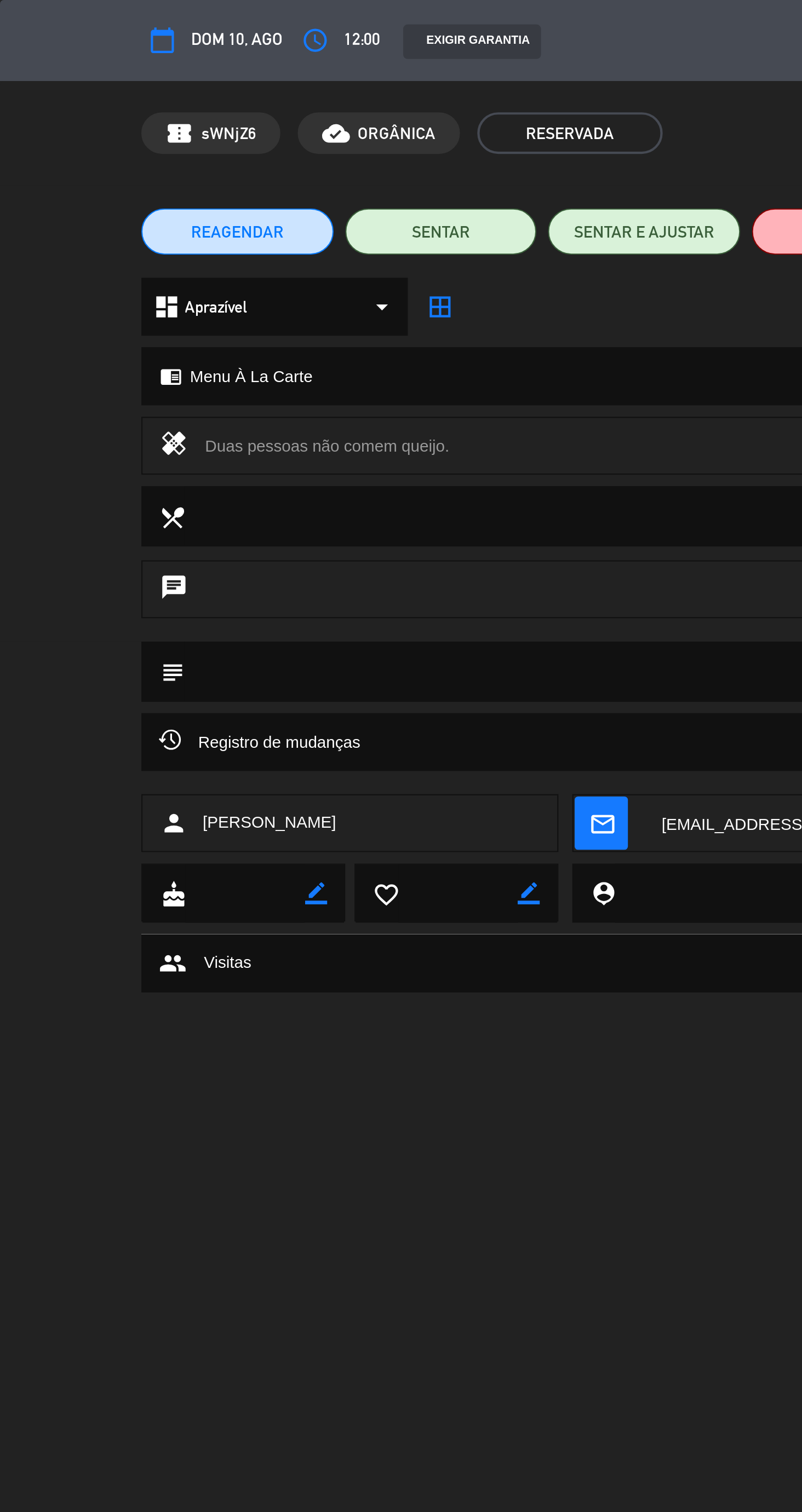
scroll to position [85, 0]
click at [146, 19] on icon "access_time" at bounding box center [149, 19] width 13 height 13
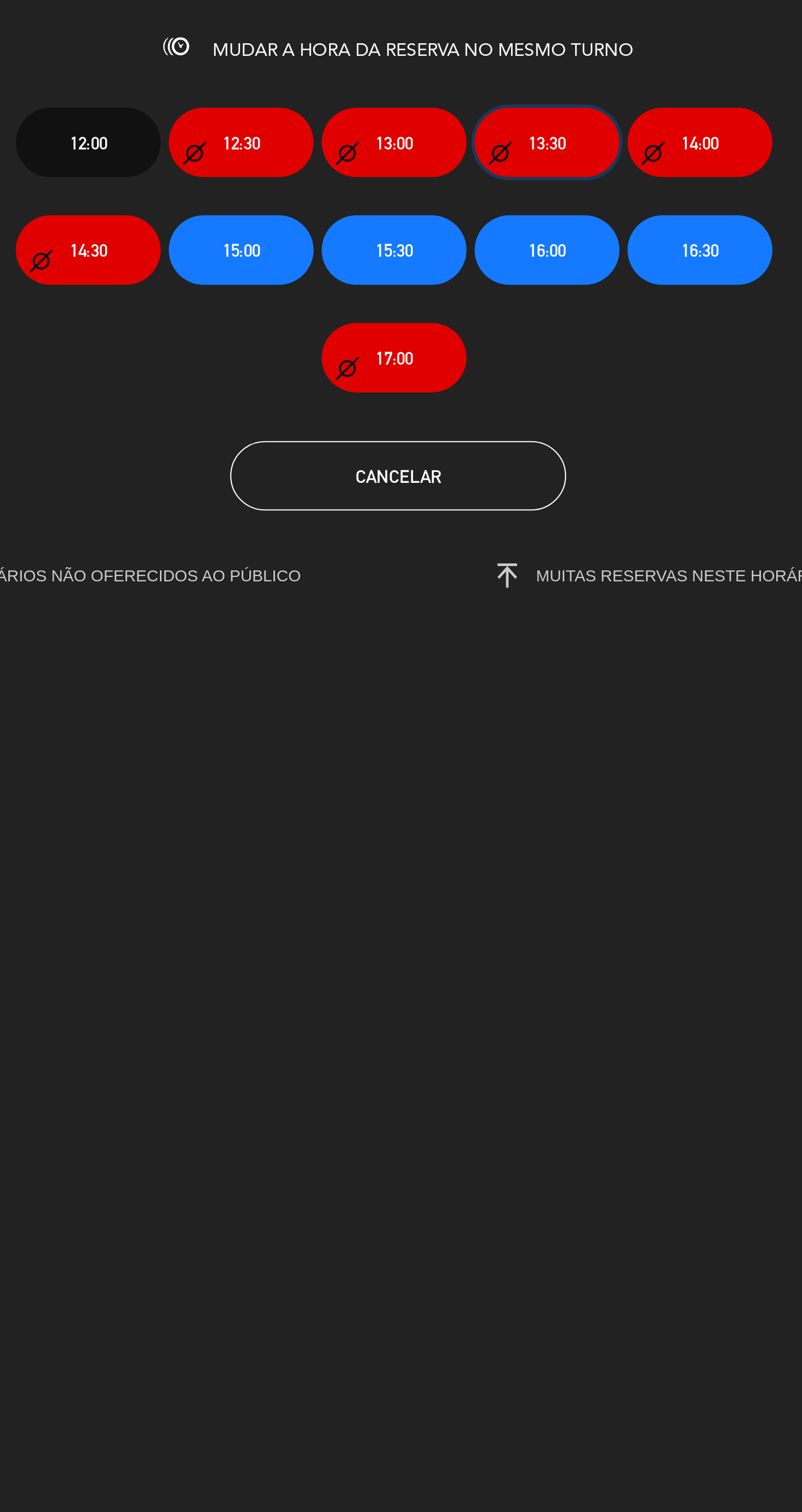
click at [464, 73] on span "13:30" at bounding box center [472, 67] width 18 height 13
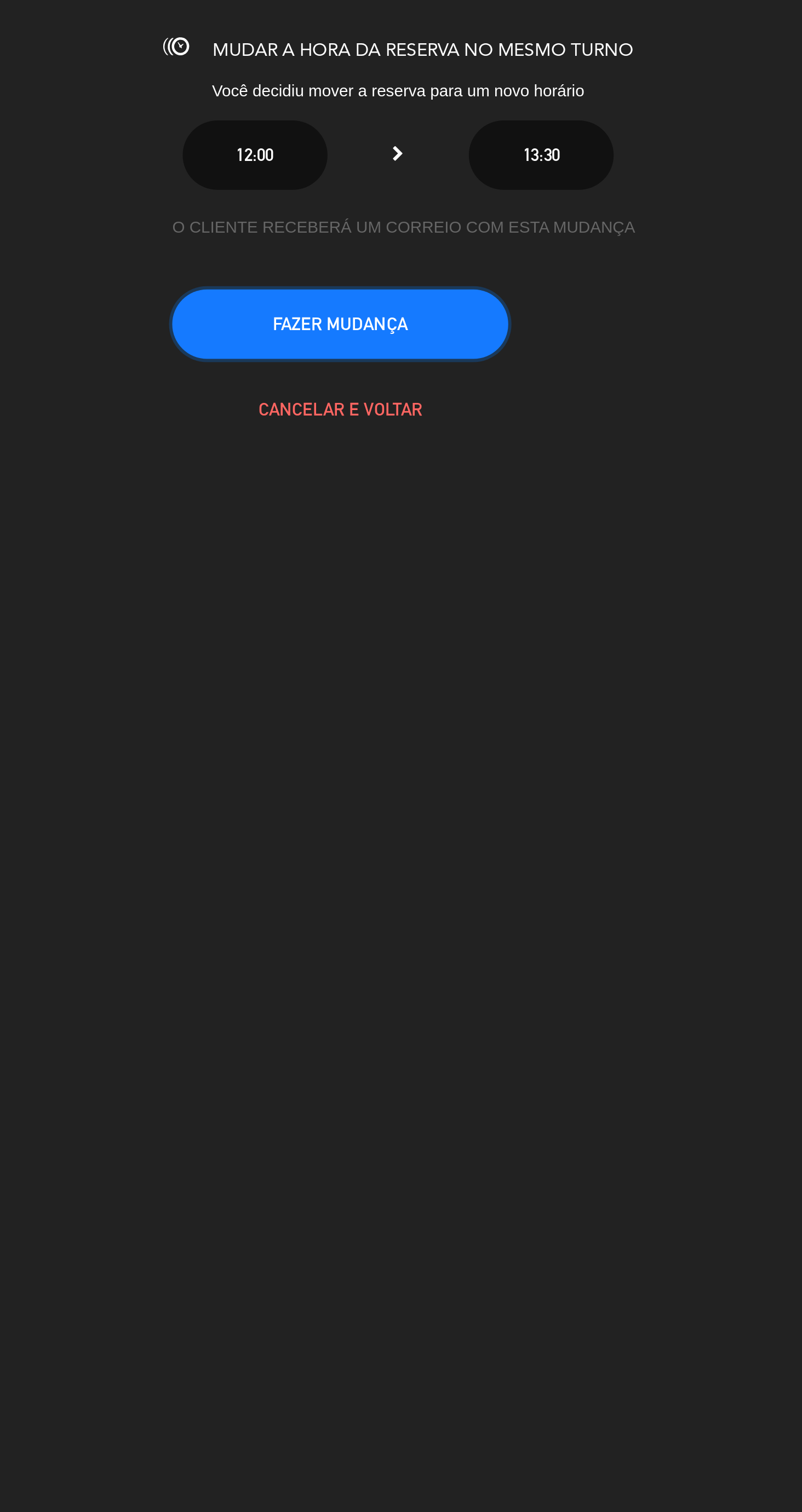
click at [381, 154] on button "FAZER MUDANÇA" at bounding box center [373, 153] width 159 height 33
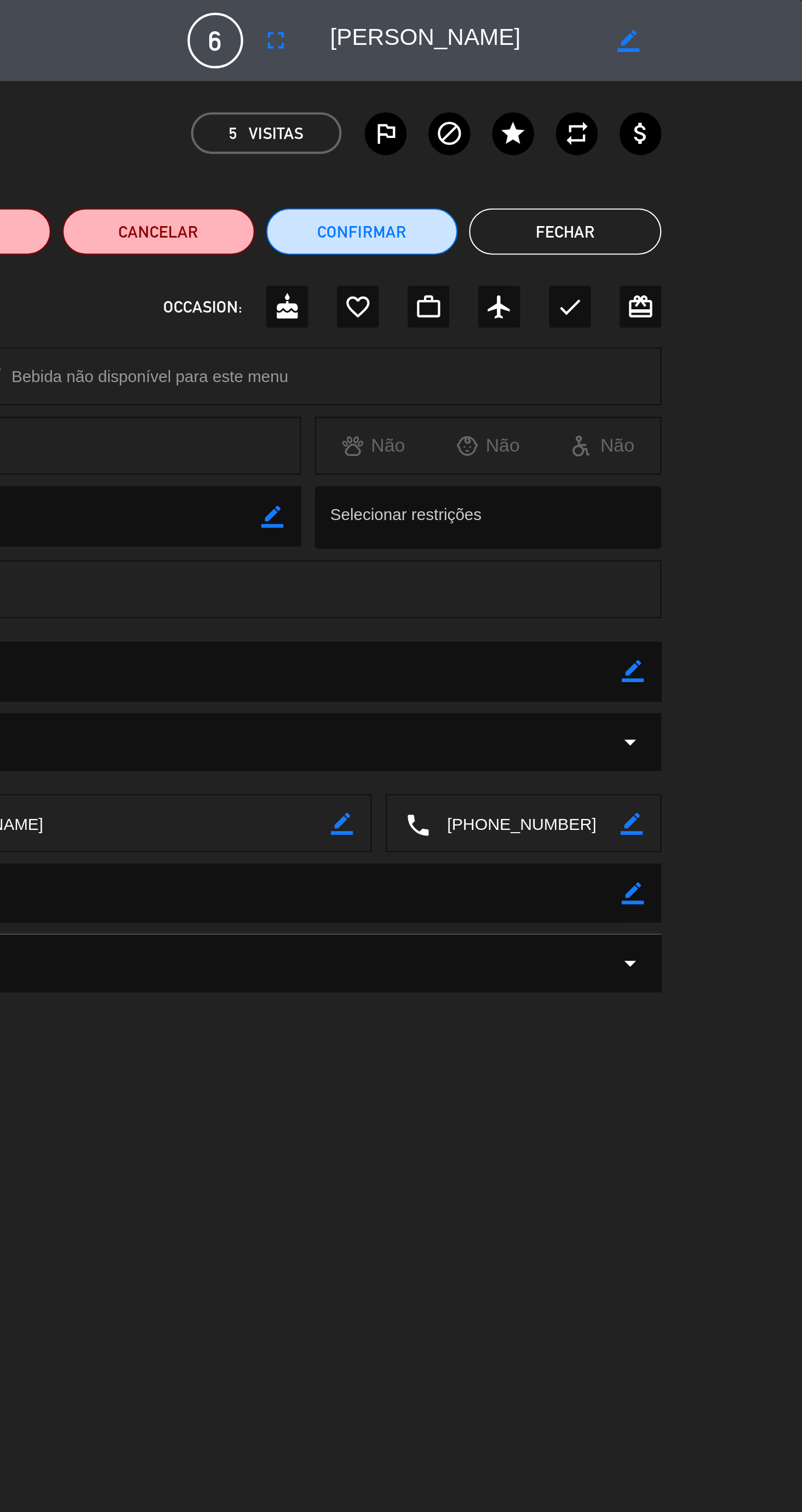
scroll to position [0, 0]
click at [590, 113] on button "Confirmar" at bounding box center [594, 110] width 91 height 22
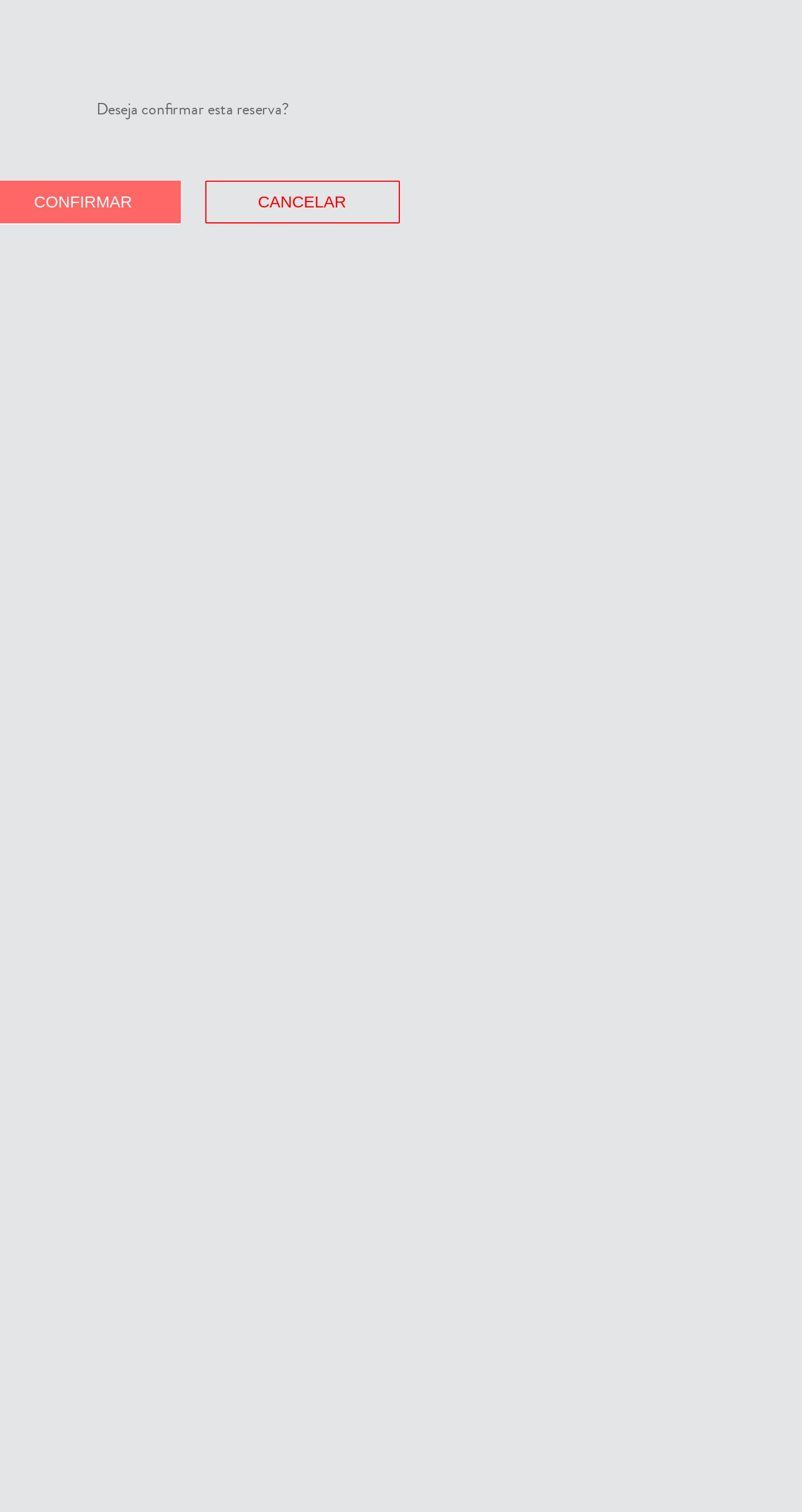
click at [366, 98] on span "Confirmar" at bounding box center [349, 95] width 47 height 8
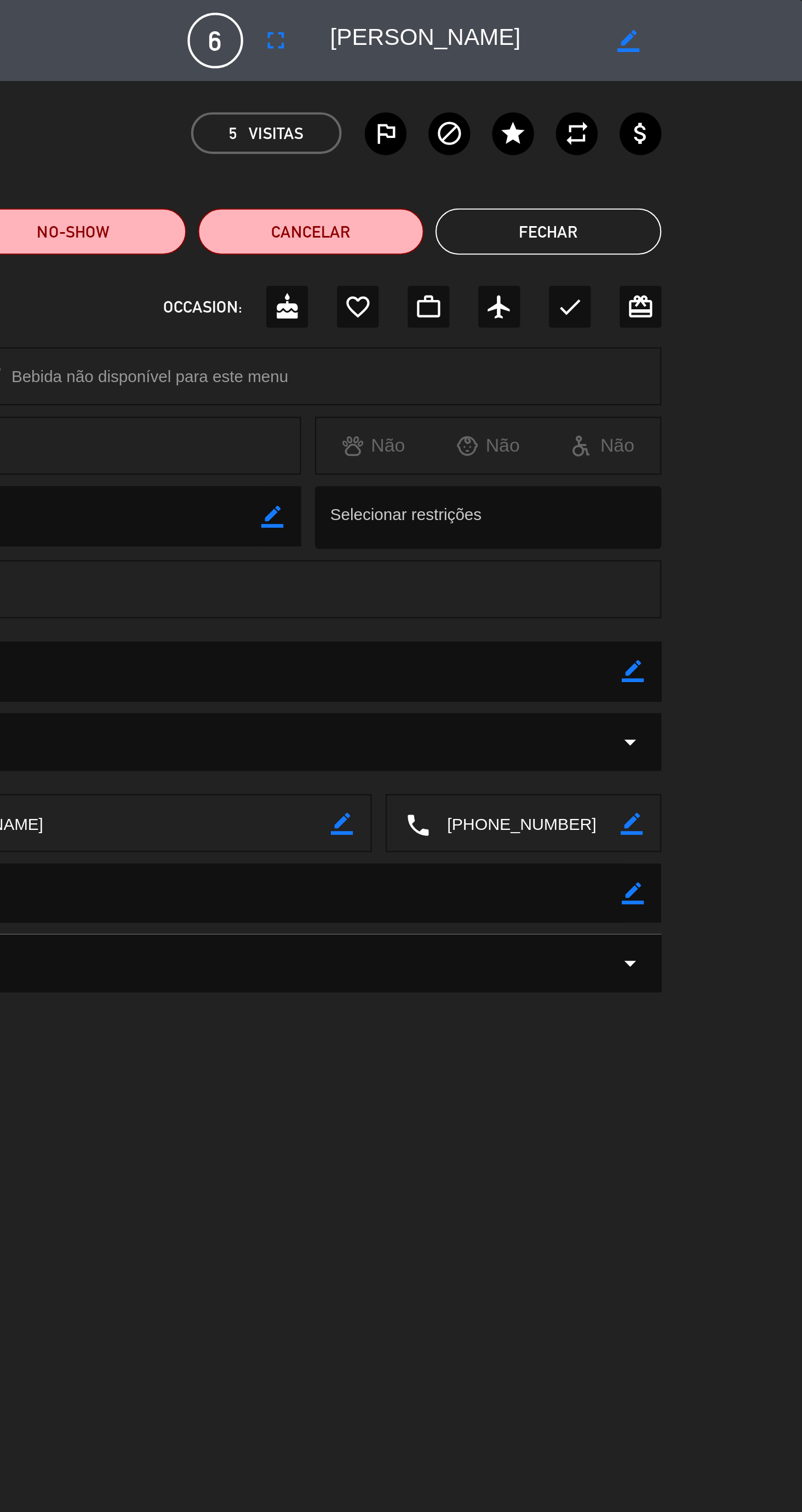
click at [654, 113] on button "Fechar" at bounding box center [682, 110] width 107 height 22
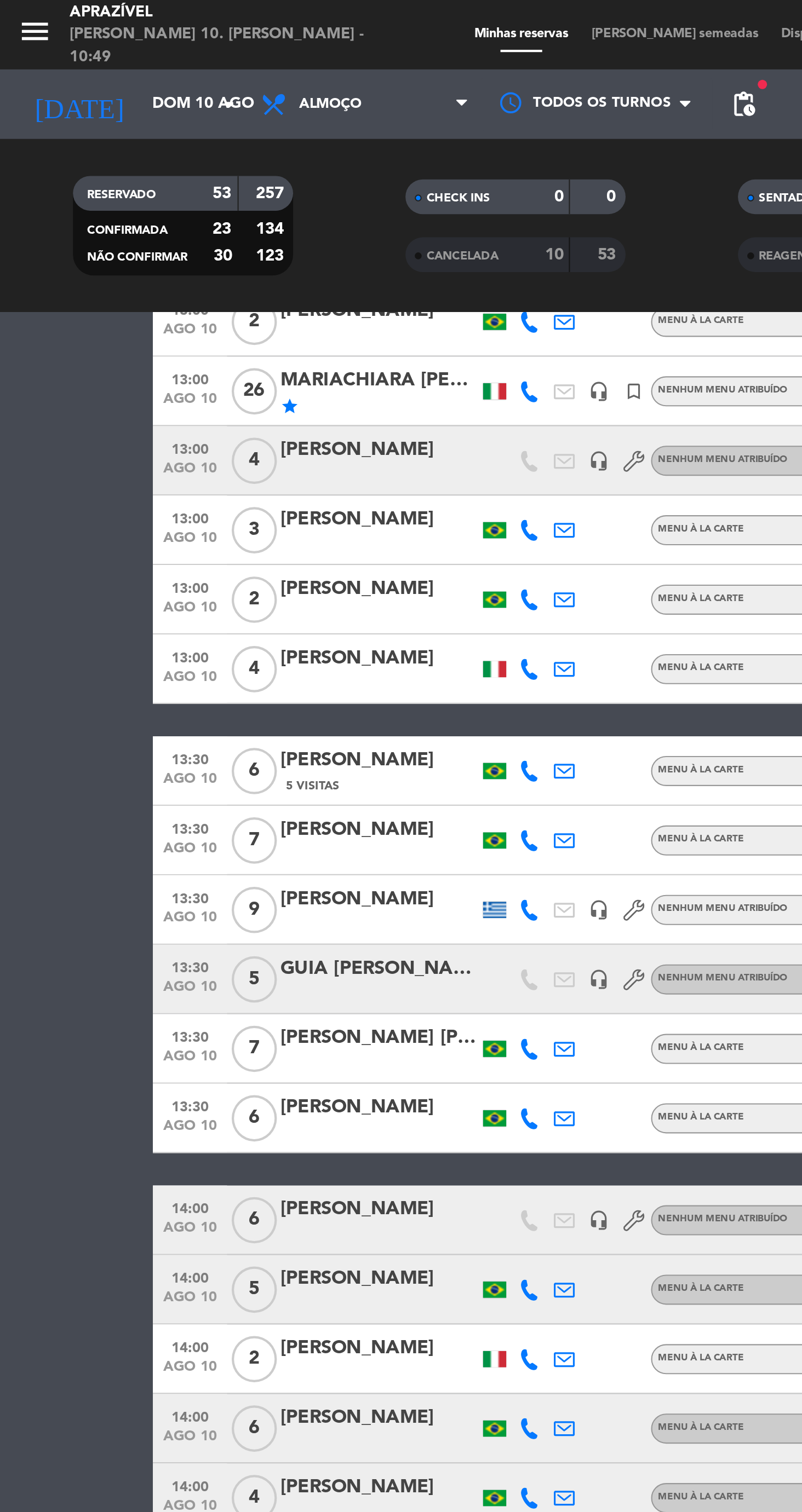
scroll to position [526, 0]
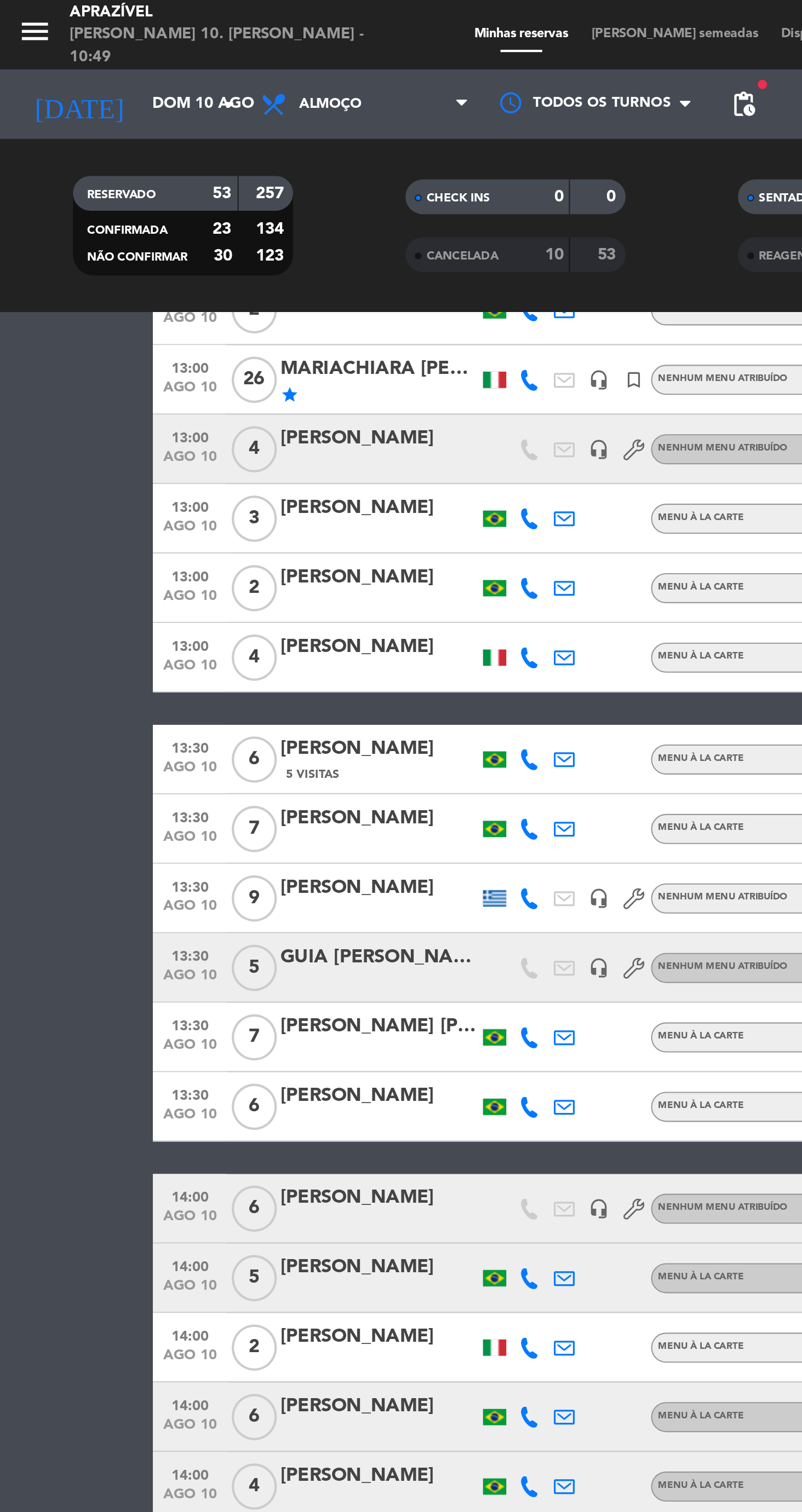
click at [267, 354] on icon at bounding box center [267, 359] width 10 height 10
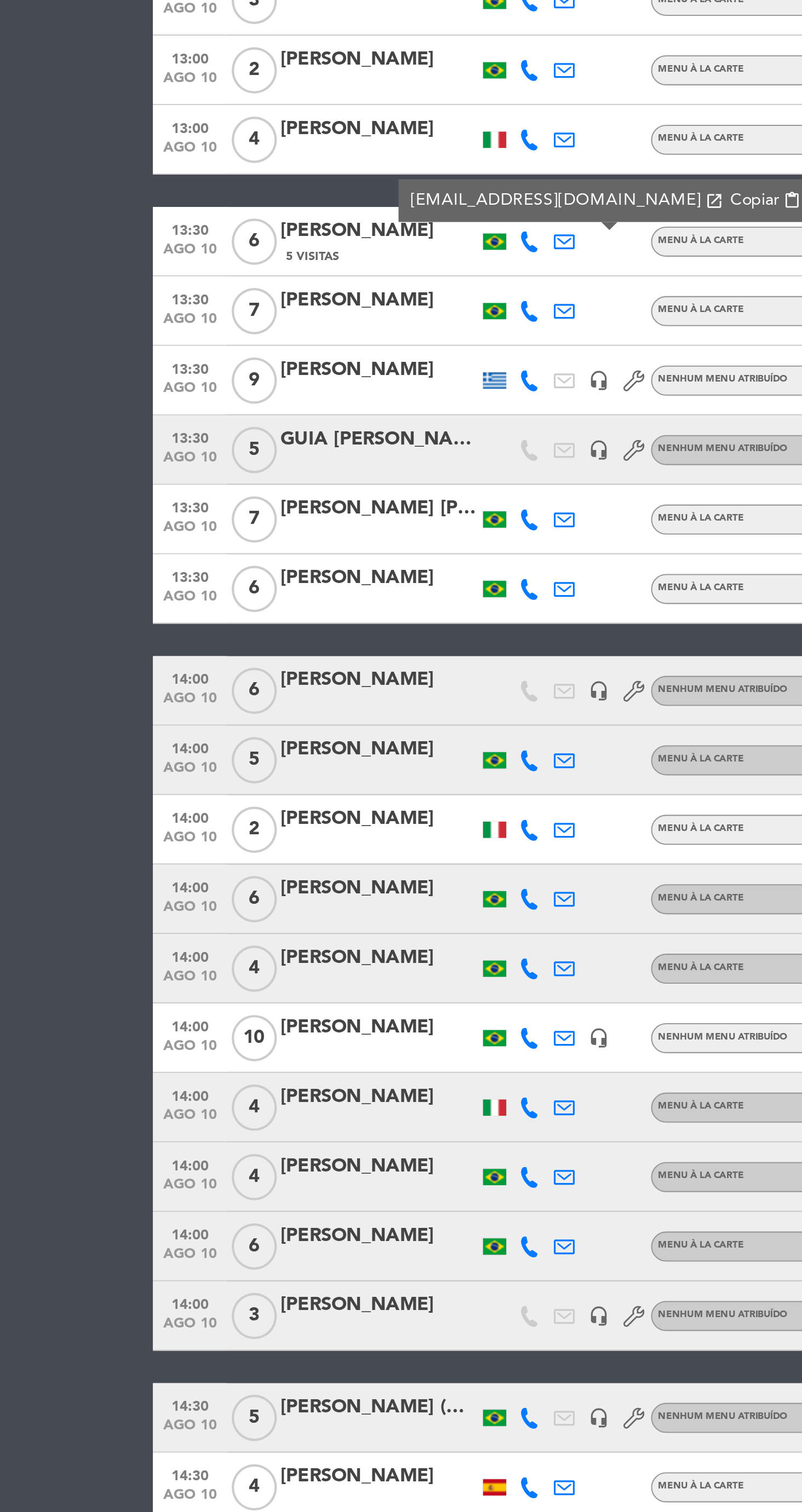
scroll to position [0, 0]
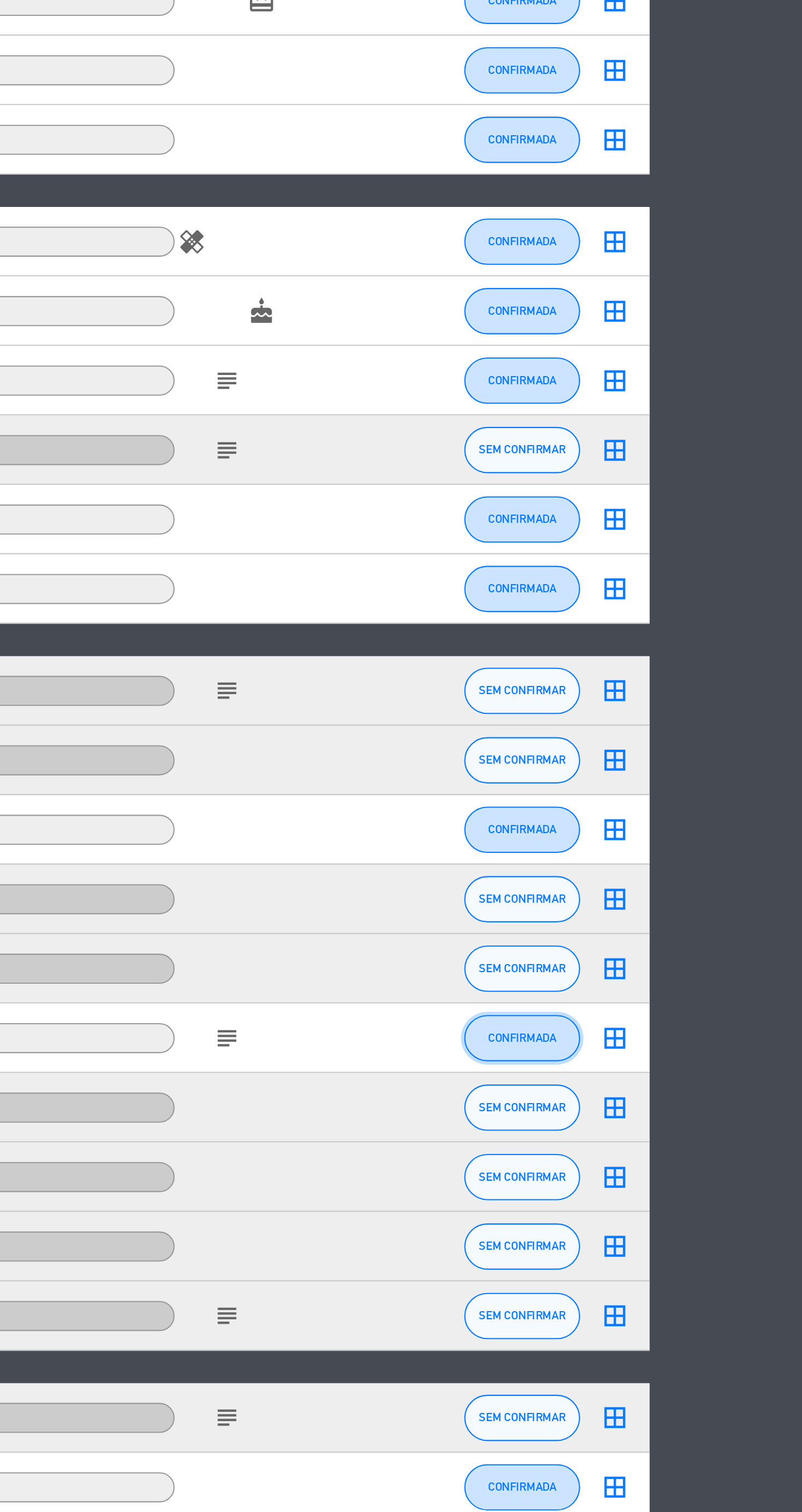
click at [676, 743] on button "CONFIRMADA" at bounding box center [669, 736] width 54 height 22
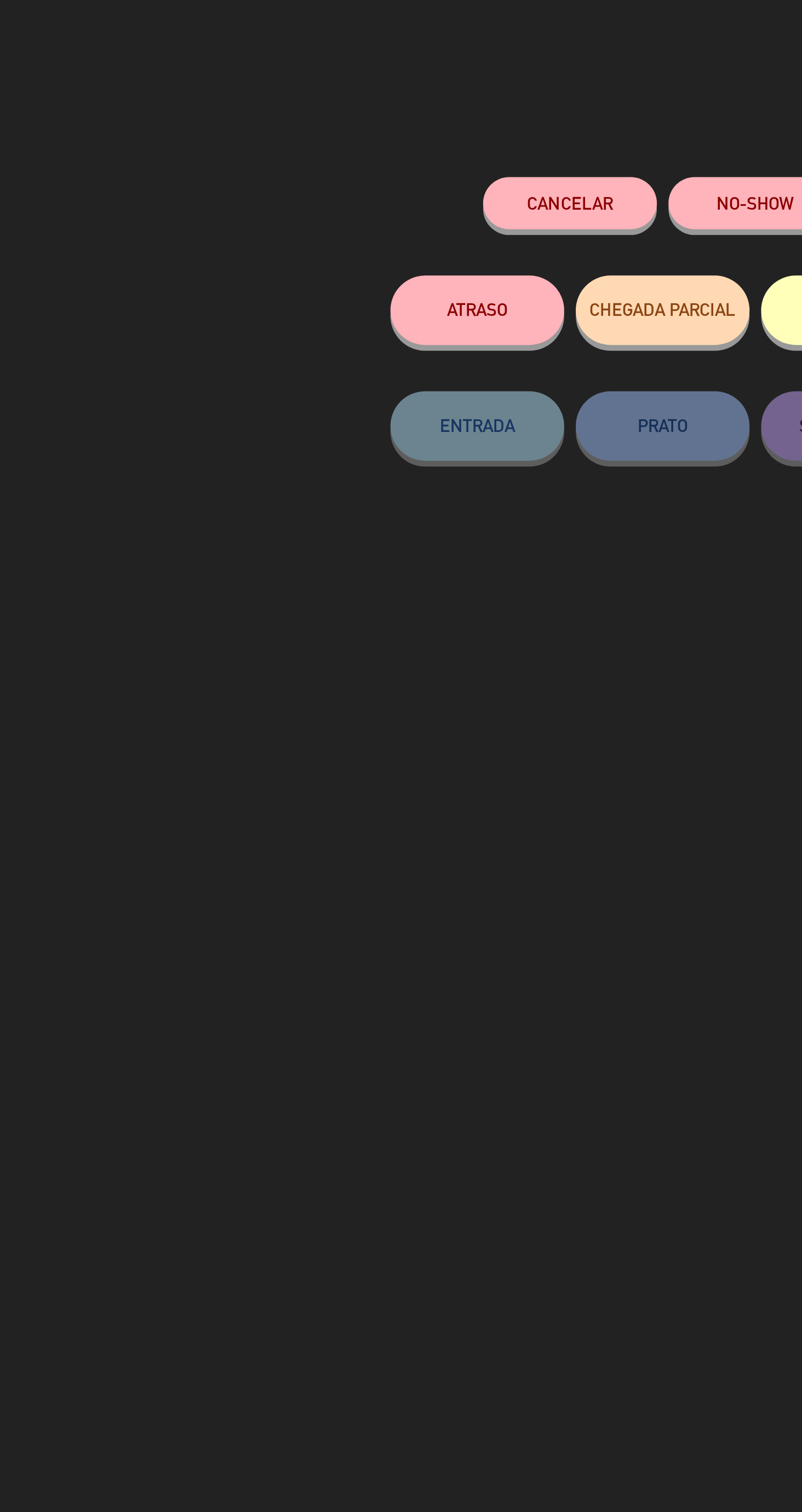
click at [280, 100] on button "Cancelar" at bounding box center [269, 96] width 82 height 25
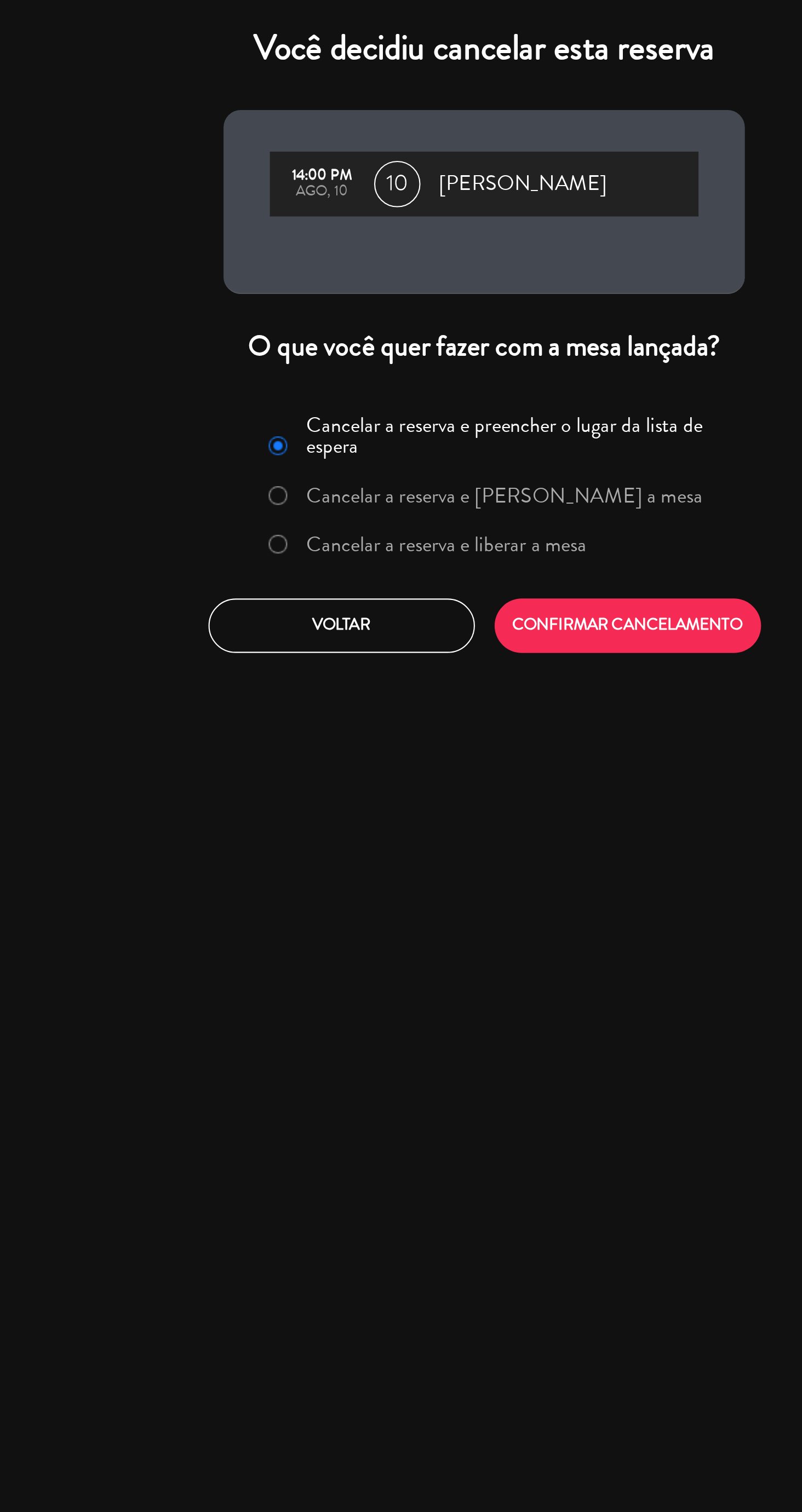
click at [400, 258] on label "Cancelar a reserva e liberar a mesa" at bounding box center [383, 257] width 133 height 10
click at [479, 302] on button "CONFIRMAR CANCELAMENTO" at bounding box center [469, 296] width 126 height 26
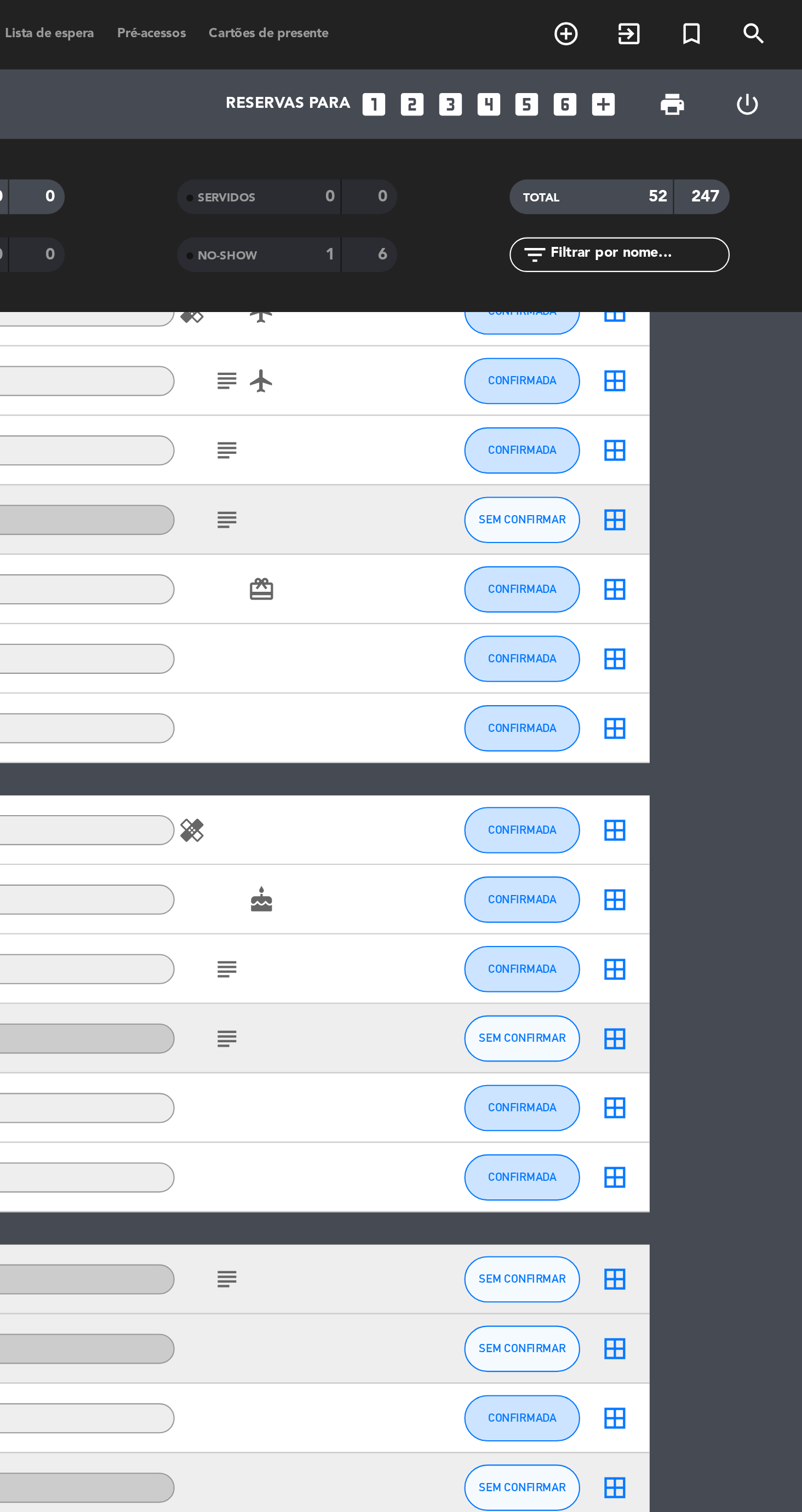
click at [668, 49] on icon "looks_5" at bounding box center [672, 50] width 15 height 15
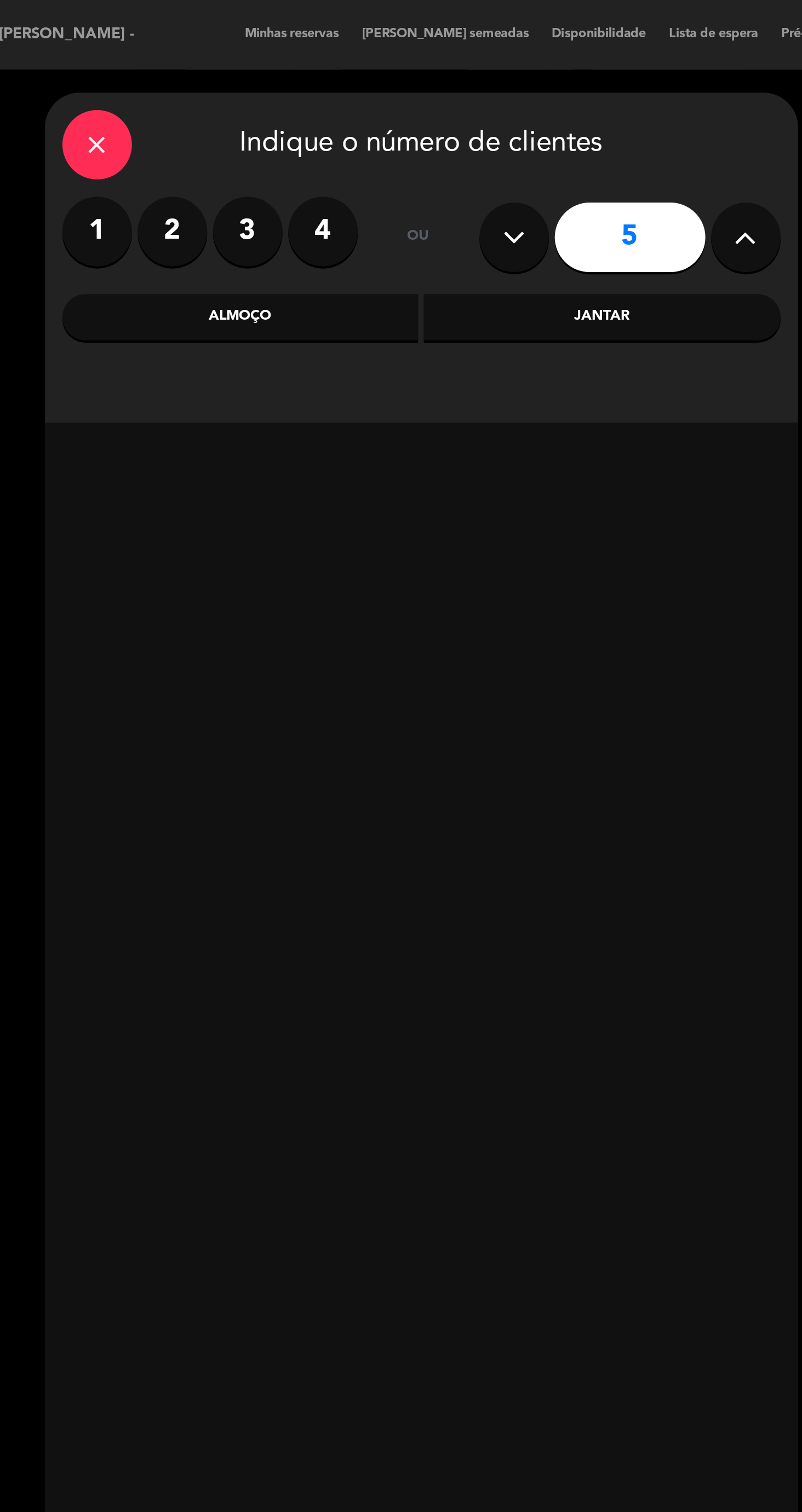
click at [255, 148] on div "Almoço" at bounding box center [222, 150] width 169 height 22
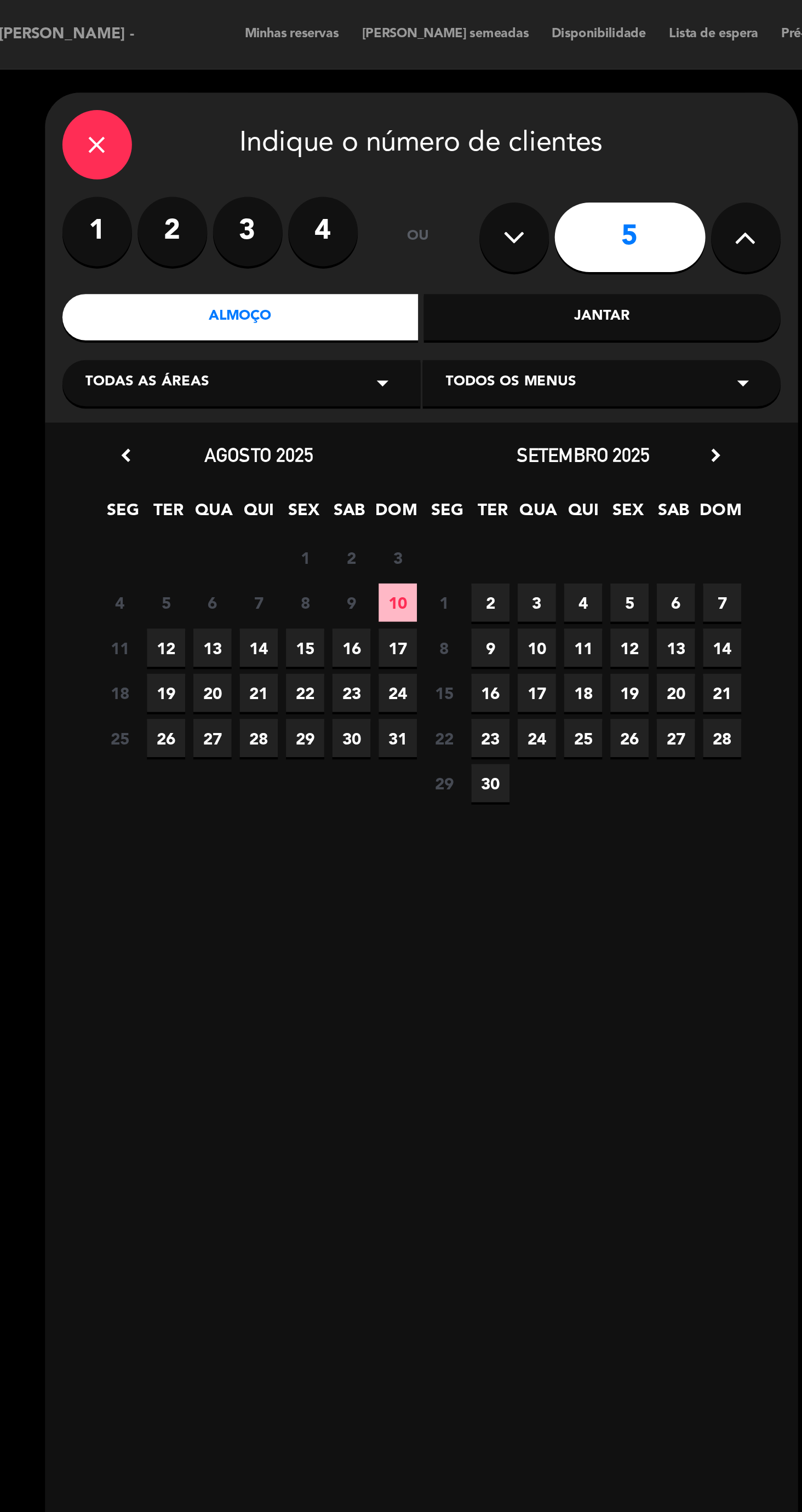
click at [297, 285] on span "10" at bounding box center [297, 285] width 18 height 18
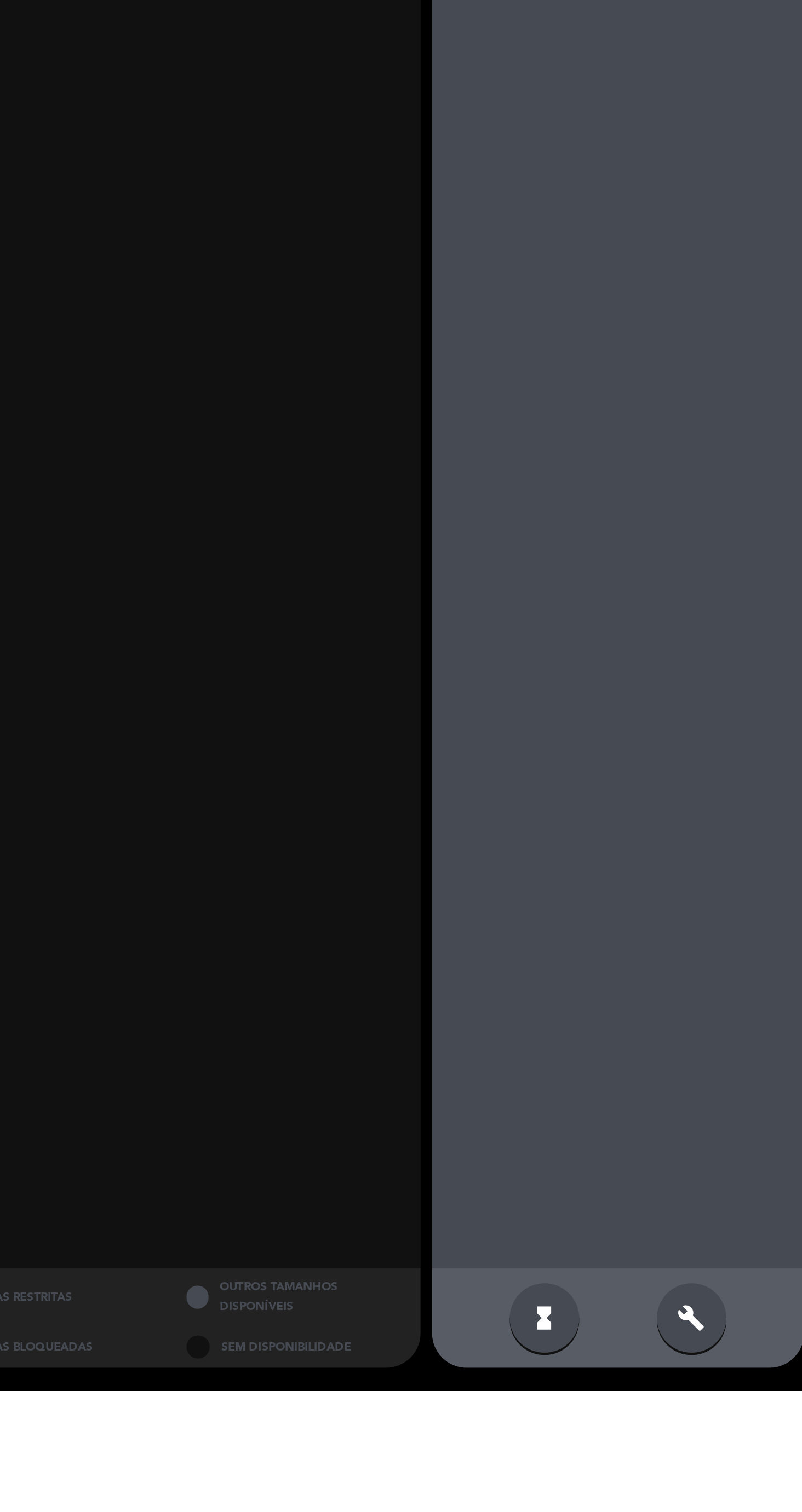
click at [605, 1494] on div "build" at bounding box center [614, 1478] width 33 height 33
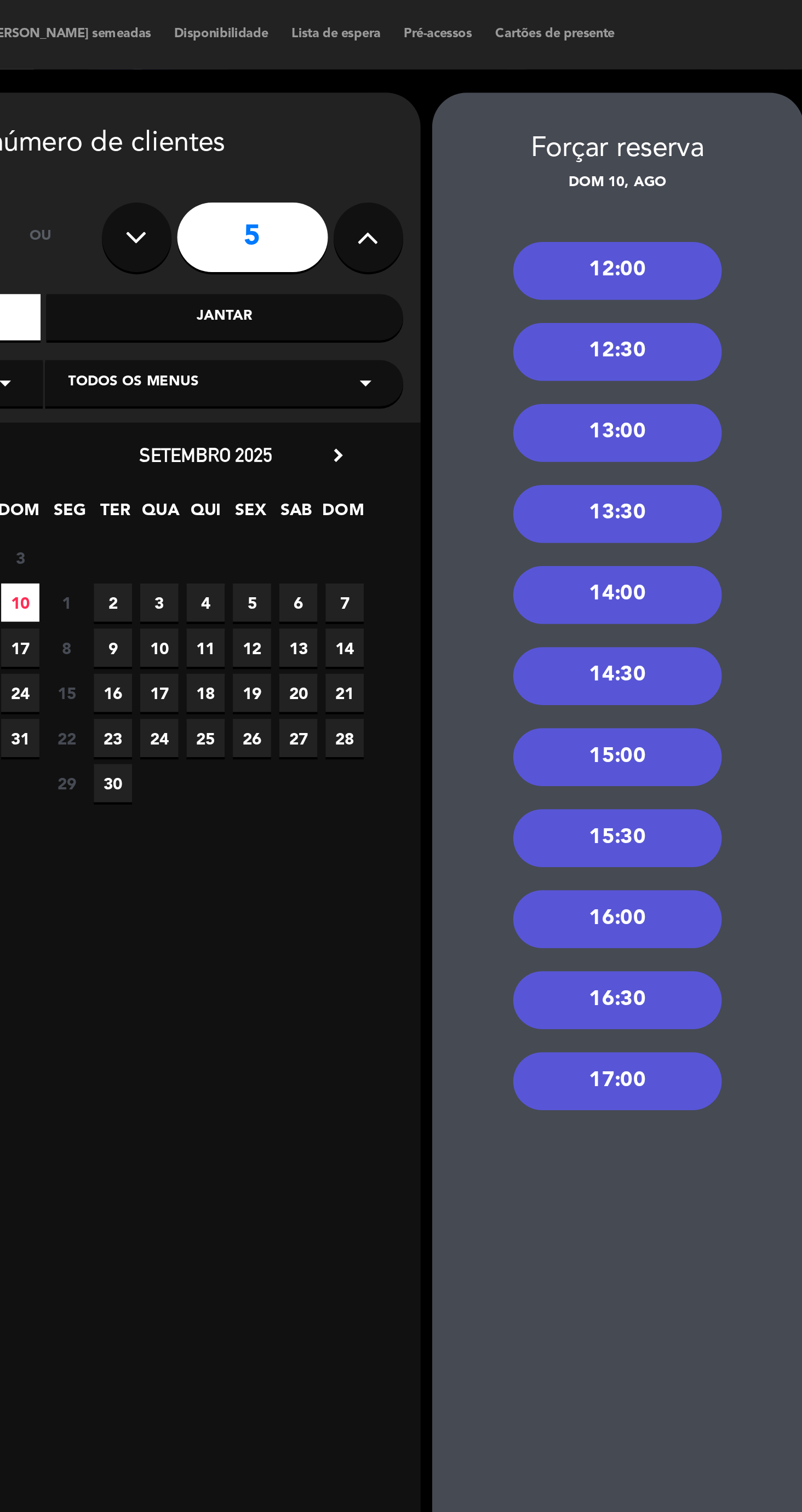
click at [602, 171] on div "12:30" at bounding box center [579, 166] width 99 height 27
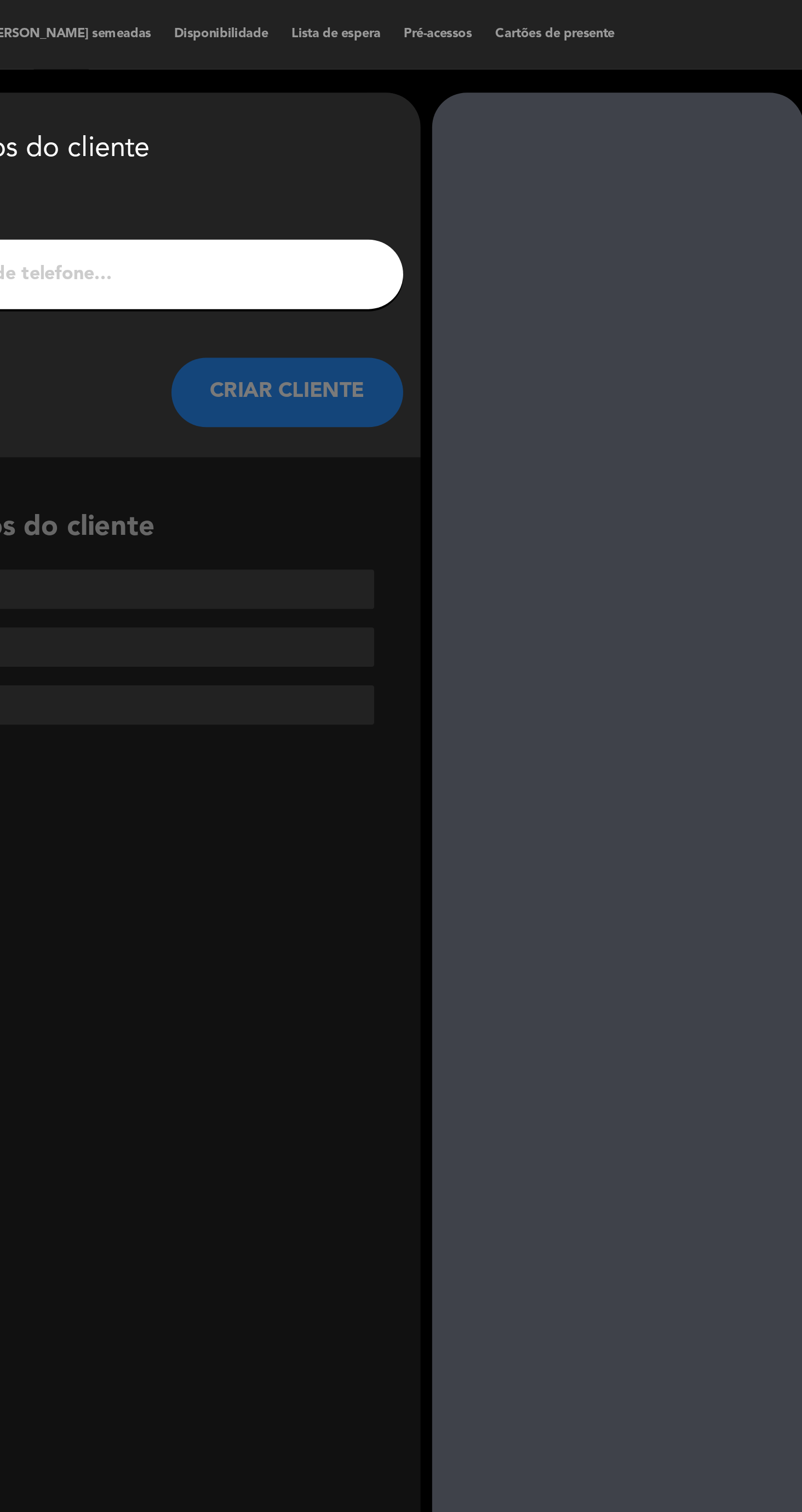
click at [441, 130] on input "1" at bounding box center [308, 129] width 323 height 15
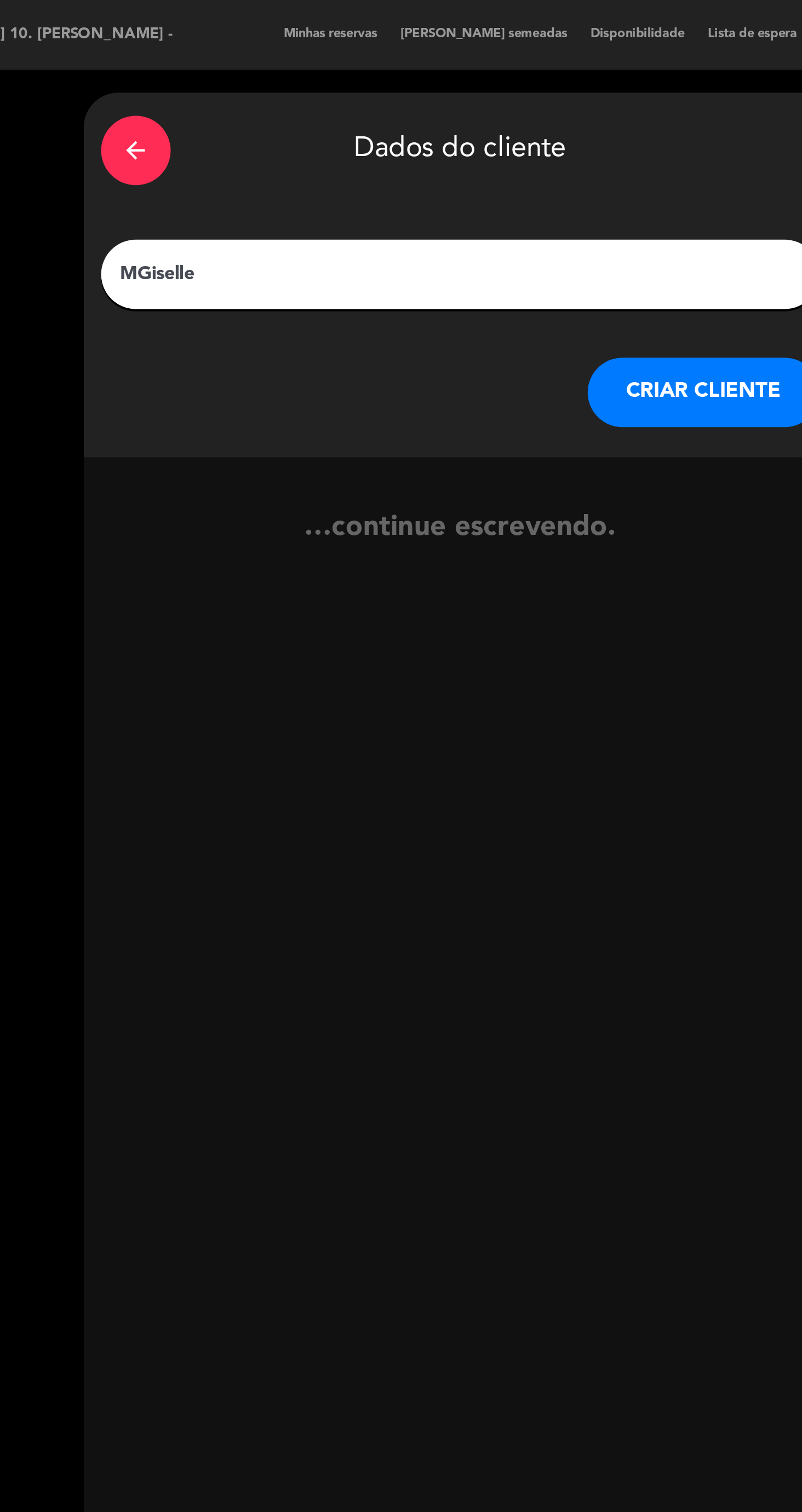
type input "Giselle"
click at [432, 198] on button "CRIAR CLIENTE" at bounding box center [422, 186] width 110 height 33
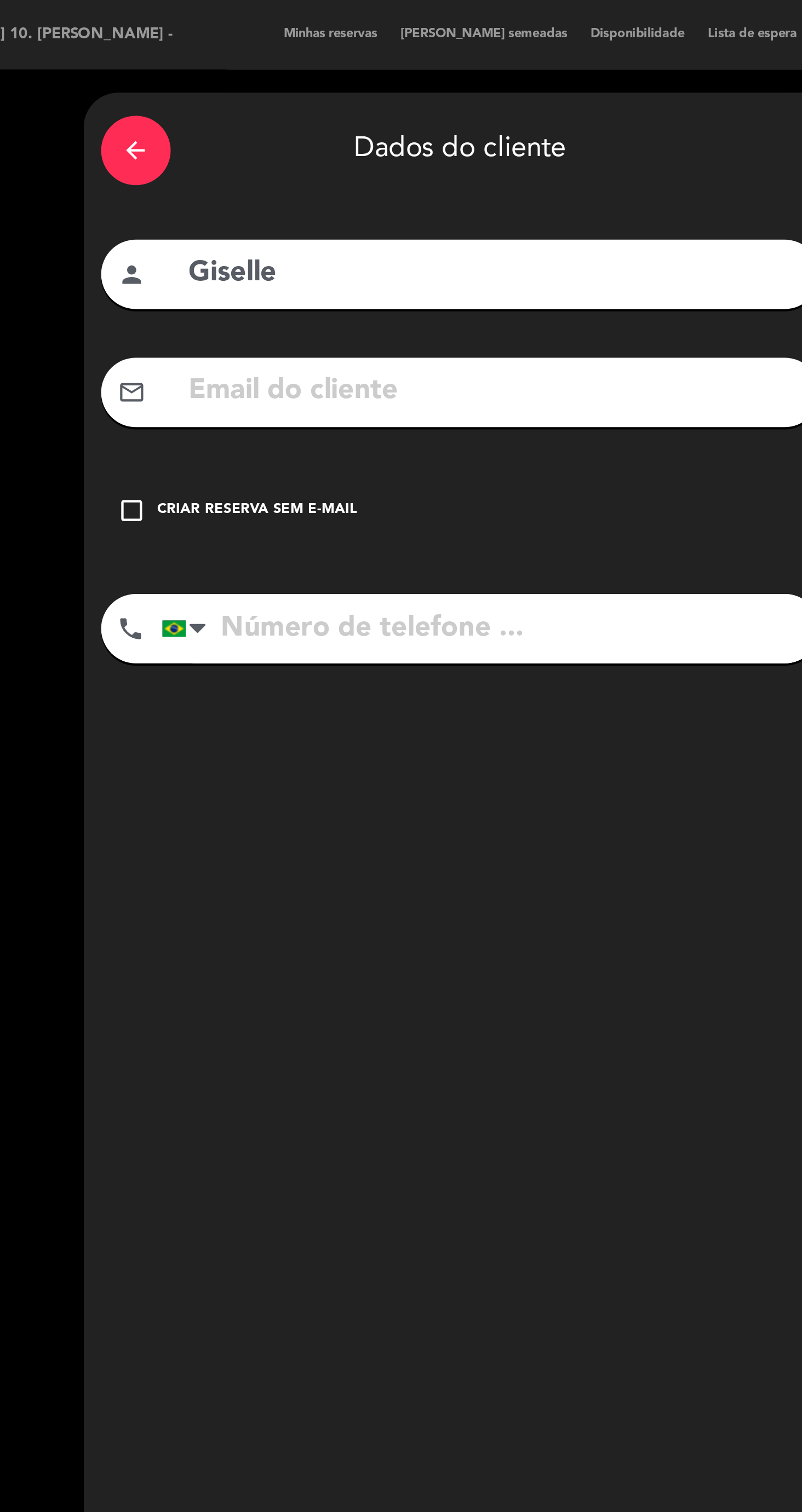
click at [238, 244] on div "Criar reserva sem e-mail" at bounding box center [212, 241] width 94 height 11
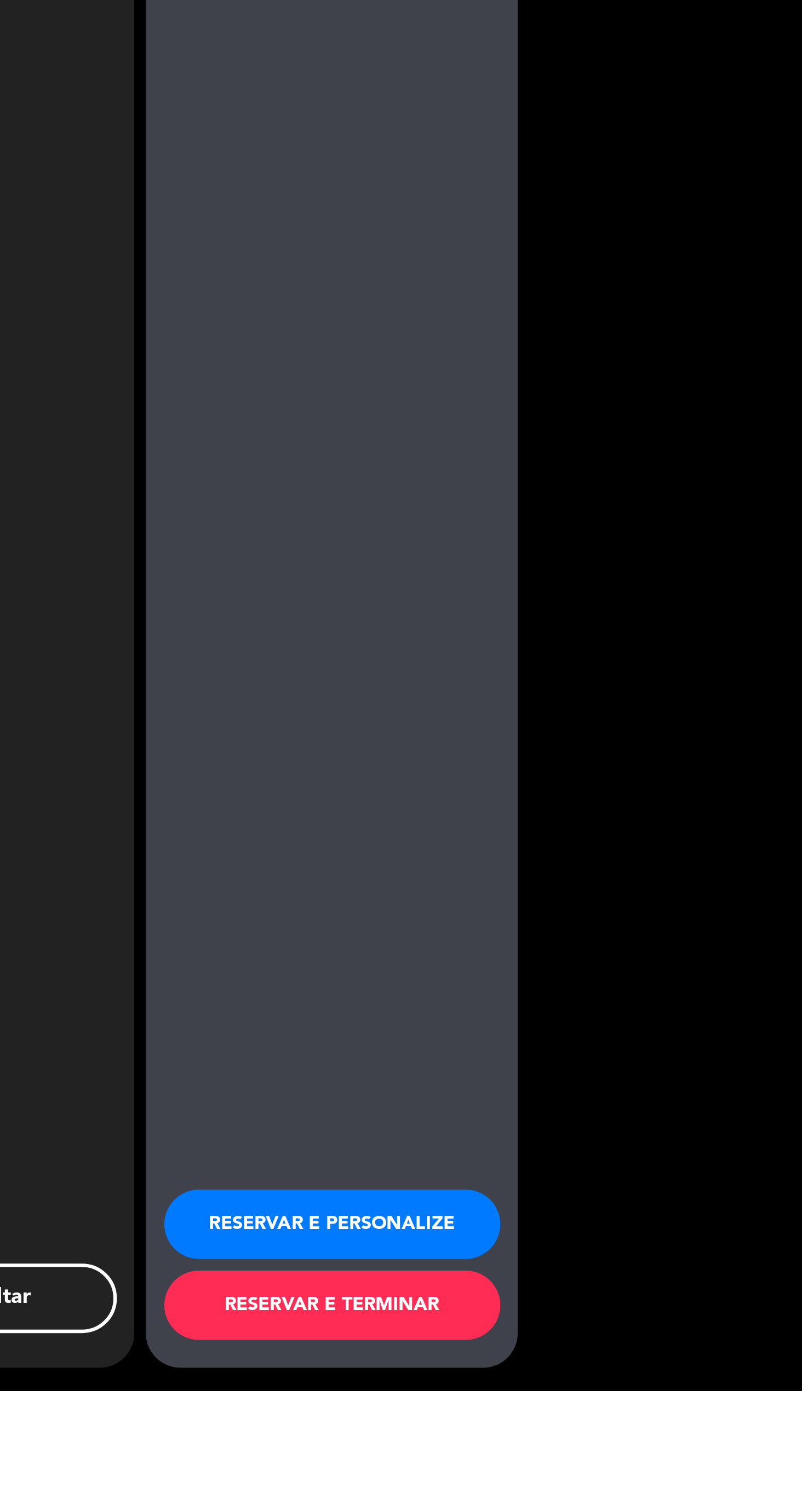
click at [561, 1488] on button "RESERVAR E TERMINAR" at bounding box center [579, 1471] width 159 height 33
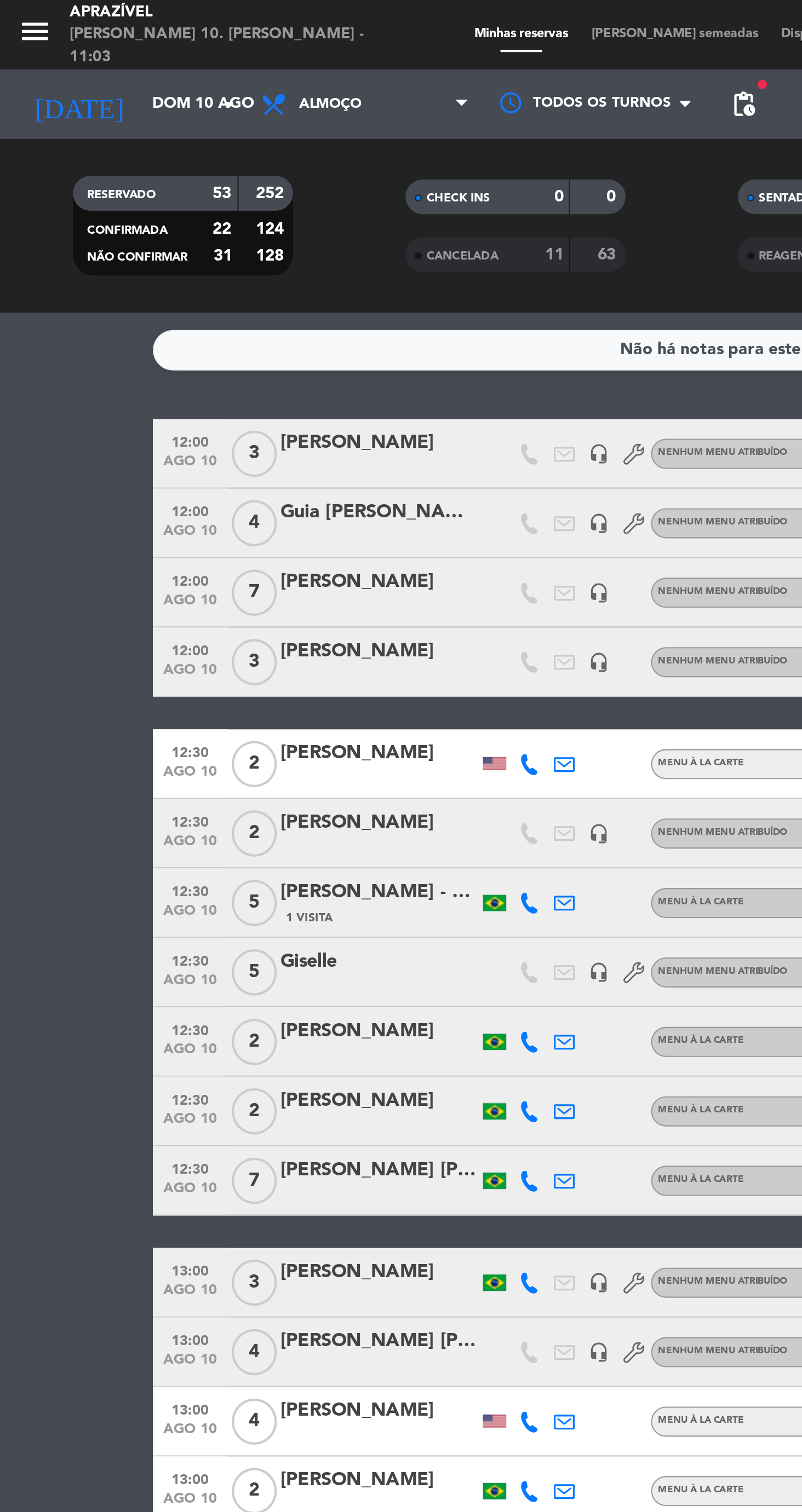
click at [16, 625] on bookings-row "12:00 ago 10 3 [PERSON_NAME] headset_mic Nenhum menu atribuído SEM CONFIRMAR bo…" at bounding box center [401, 1145] width 802 height 1894
